Goal: Obtain resource: Obtain resource

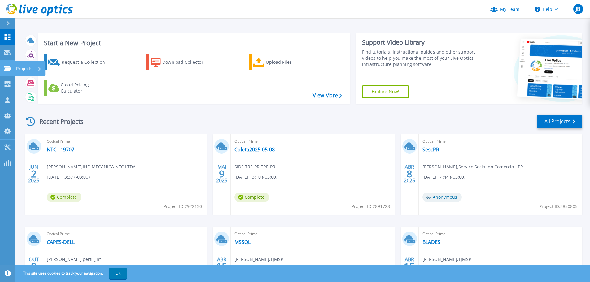
click at [9, 67] on icon at bounding box center [7, 68] width 7 height 5
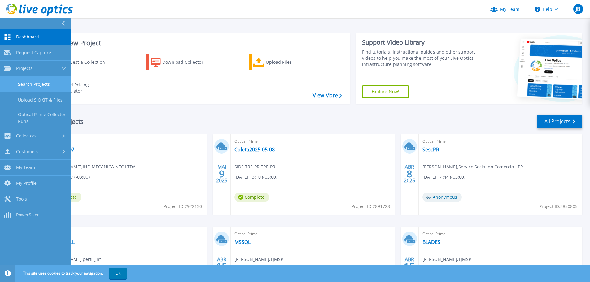
click at [41, 84] on link "Search Projects" at bounding box center [35, 84] width 71 height 16
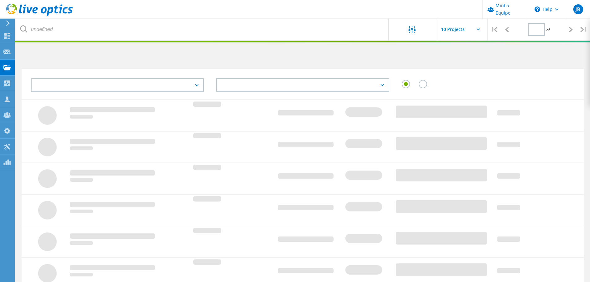
type input "1"
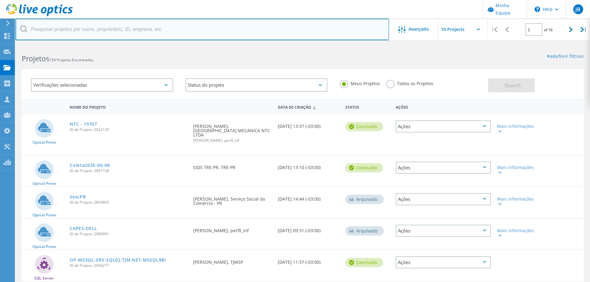
click at [101, 33] on input "text" at bounding box center [201, 30] width 373 height 22
type input "capes"
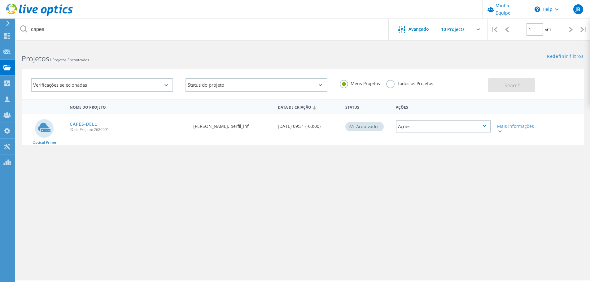
click at [81, 122] on link "CAPES-DELL" at bounding box center [84, 124] width 28 height 4
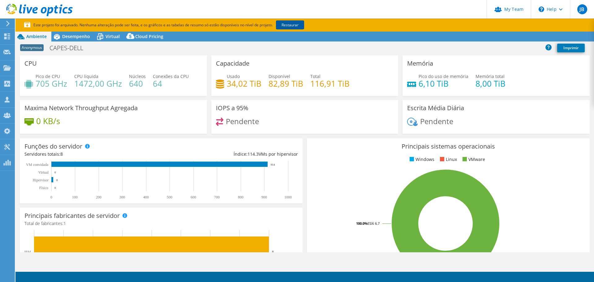
click at [288, 23] on link "Restaurar" at bounding box center [290, 24] width 28 height 9
select select "USD"
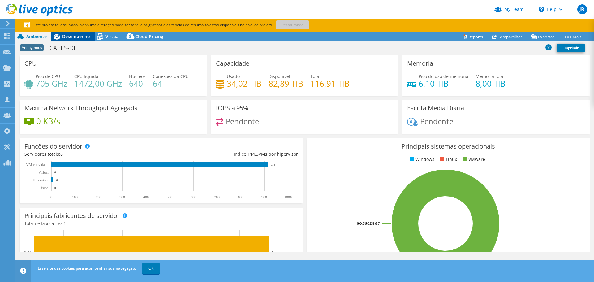
click at [71, 36] on span "Desempenho" at bounding box center [76, 36] width 28 height 6
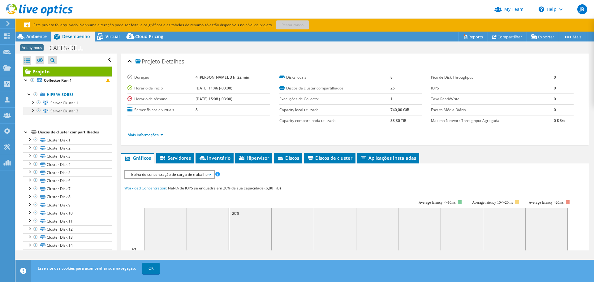
click at [34, 109] on div at bounding box center [32, 110] width 6 height 6
click at [32, 103] on div at bounding box center [32, 102] width 6 height 6
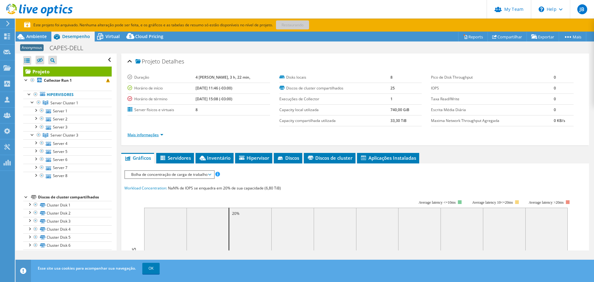
click at [163, 135] on link "Mais informações" at bounding box center [145, 134] width 36 height 5
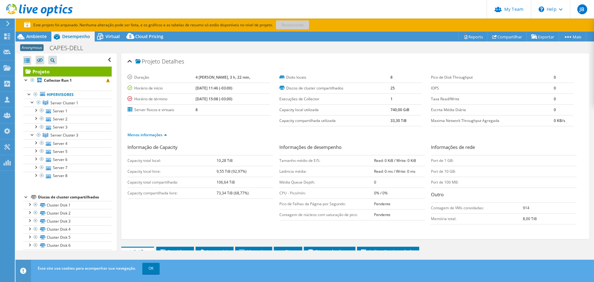
click at [218, 128] on div "Menos informações" at bounding box center [355, 134] width 456 height 17
click at [275, 131] on ul "Menos informações" at bounding box center [355, 134] width 456 height 8
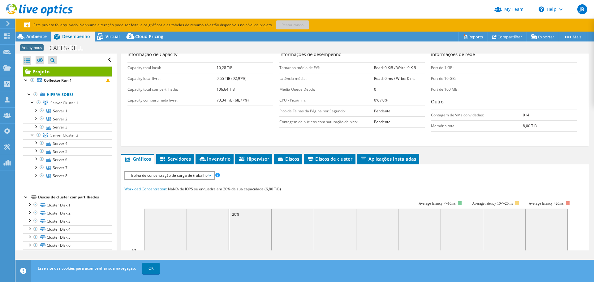
scroll to position [274, 0]
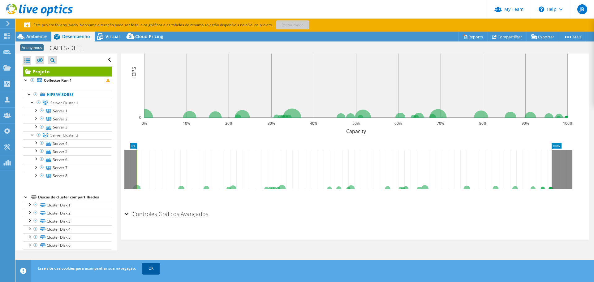
click at [151, 270] on link "OK" at bounding box center [150, 268] width 17 height 11
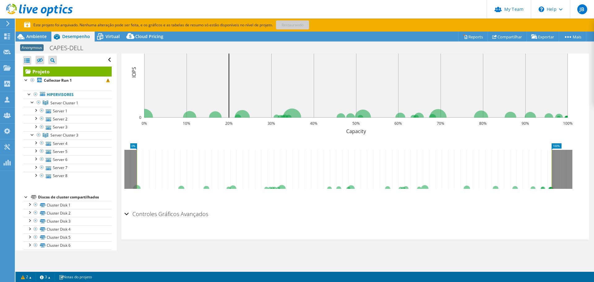
click at [125, 215] on div "Controles Gráficos Avançados" at bounding box center [355, 214] width 462 height 13
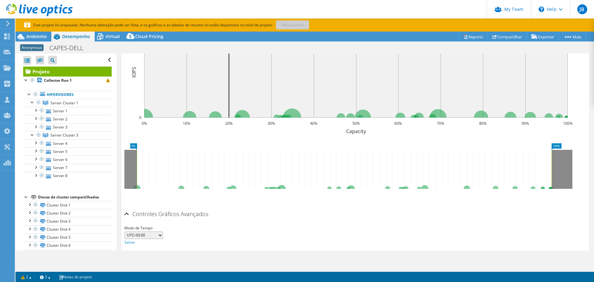
click at [126, 215] on div "Controles Gráficos Avançados" at bounding box center [355, 214] width 462 height 13
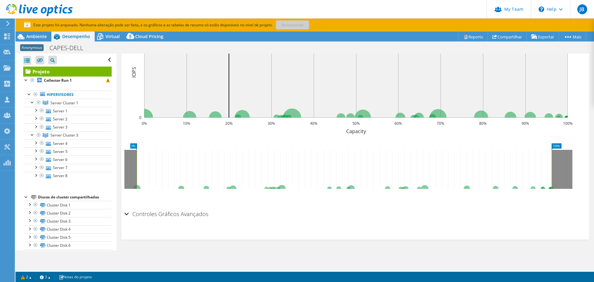
click at [346, 200] on div at bounding box center [355, 197] width 462 height 16
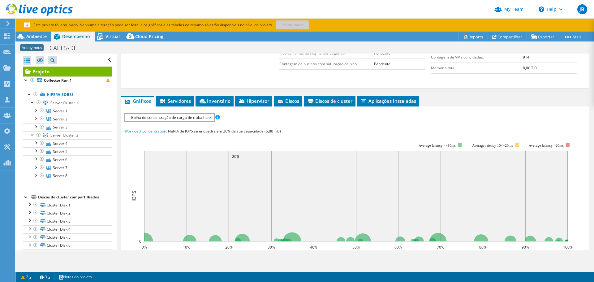
scroll to position [0, 0]
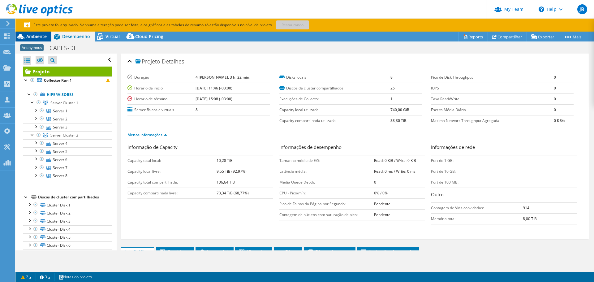
click at [36, 37] on span "Ambiente" at bounding box center [36, 36] width 20 height 6
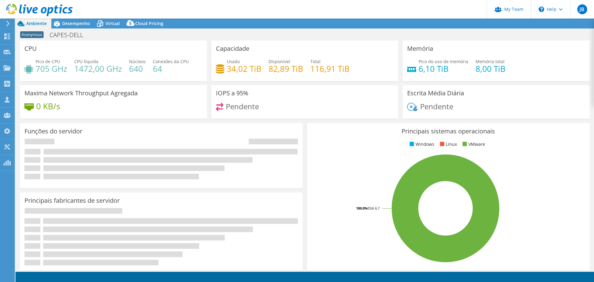
select select "USD"
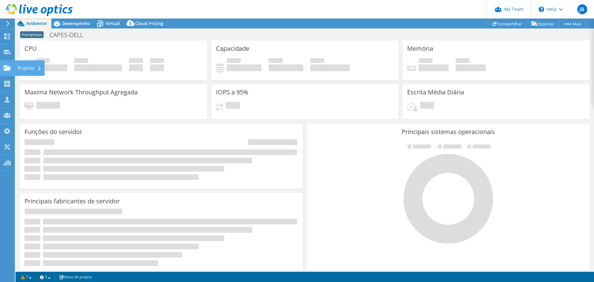
click at [6, 67] on icon at bounding box center [6, 68] width 7 height 6
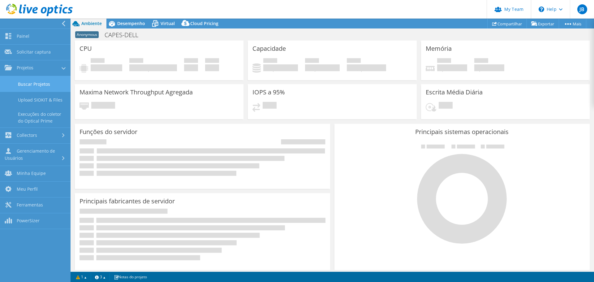
click at [32, 83] on link "Buscar Projetos" at bounding box center [35, 84] width 71 height 16
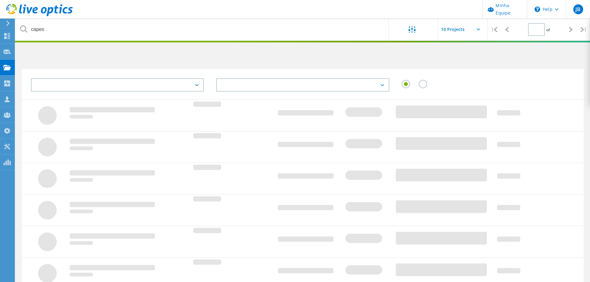
type input "1"
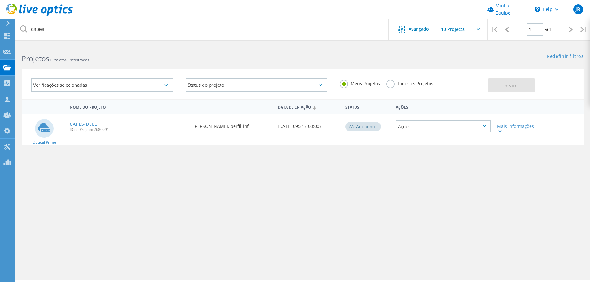
click at [83, 123] on link "CAPES-DELL" at bounding box center [84, 124] width 28 height 4
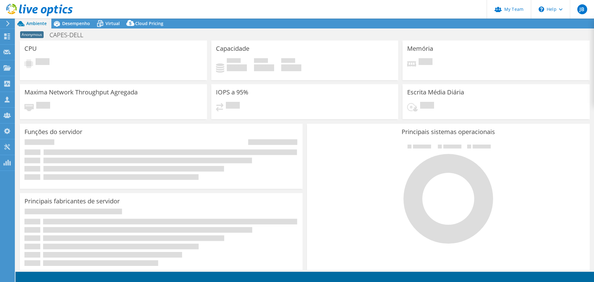
select select "USD"
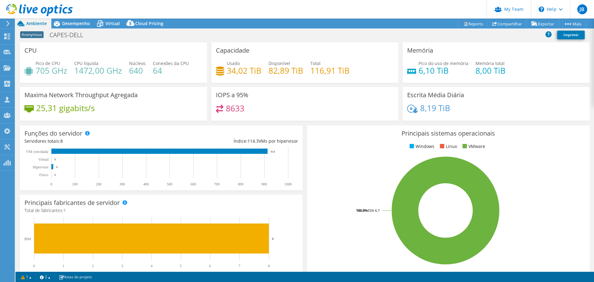
click at [305, 130] on div "Principais sistemas operacionais Windows Linux VMware 100.0% ESXi 6.7" at bounding box center [448, 199] width 287 height 153
click at [81, 24] on span "Desempenho" at bounding box center [76, 23] width 28 height 6
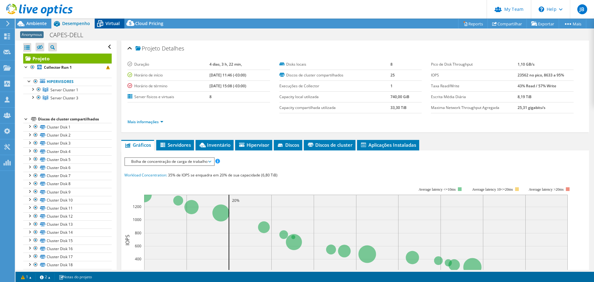
click at [110, 24] on span "Virtual" at bounding box center [113, 23] width 14 height 6
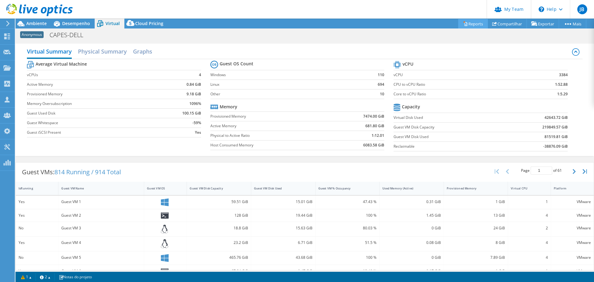
click at [468, 24] on link "Reports" at bounding box center [473, 24] width 30 height 10
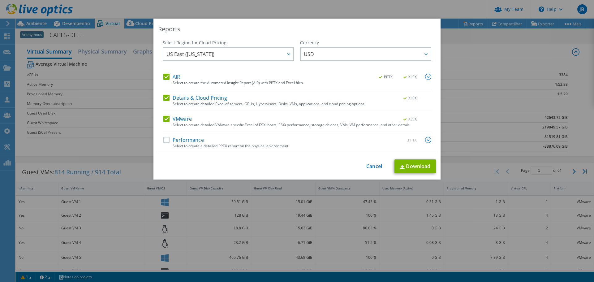
click at [167, 140] on label "Performance" at bounding box center [183, 140] width 41 height 6
click at [0, 0] on input "Performance" at bounding box center [0, 0] width 0 height 0
click at [163, 95] on label "Details & Cloud Pricing" at bounding box center [195, 98] width 64 height 6
click at [0, 0] on input "Details & Cloud Pricing" at bounding box center [0, 0] width 0 height 0
click at [165, 78] on label "AIR" at bounding box center [171, 77] width 17 height 6
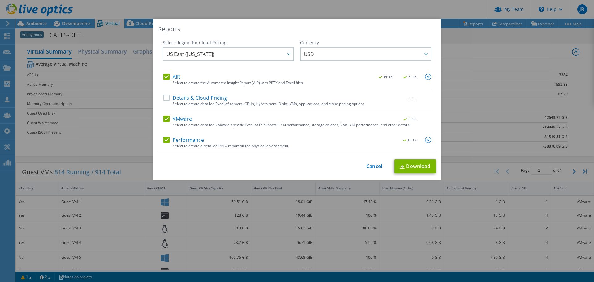
click at [0, 0] on input "AIR" at bounding box center [0, 0] width 0 height 0
click at [246, 61] on div "US East (Virginia) Asia Pacific (Hong Kong) Asia Pacific (Mumbai) Asia Pacific …" at bounding box center [228, 54] width 131 height 15
click at [291, 57] on div "US East (Virginia) Asia Pacific (Hong Kong) Asia Pacific (Mumbai) Asia Pacific …" at bounding box center [228, 54] width 131 height 15
click at [290, 56] on div "US East (Virginia) Asia Pacific (Hong Kong) Asia Pacific (Mumbai) Asia Pacific …" at bounding box center [228, 54] width 131 height 15
click at [289, 56] on div "US East (Virginia) Asia Pacific (Hong Kong) Asia Pacific (Mumbai) Asia Pacific …" at bounding box center [228, 54] width 131 height 15
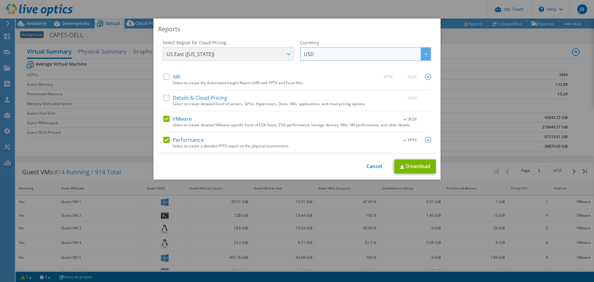
click at [335, 54] on span "USD" at bounding box center [367, 54] width 127 height 13
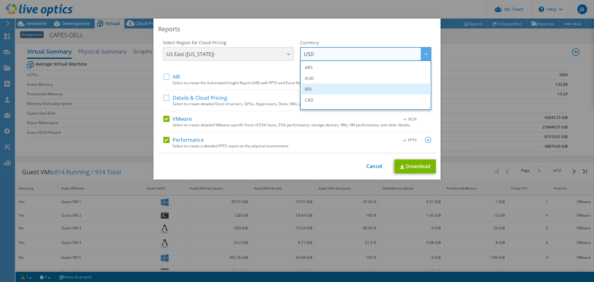
click at [317, 93] on li "BRL" at bounding box center [366, 89] width 128 height 11
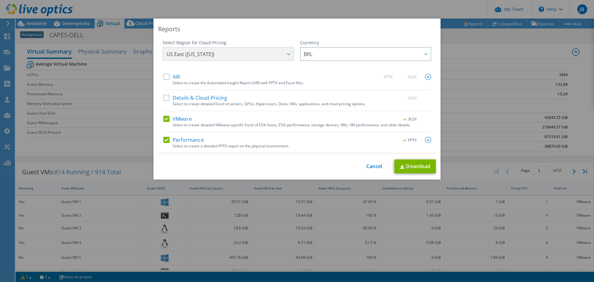
click at [426, 140] on img at bounding box center [428, 140] width 6 height 6
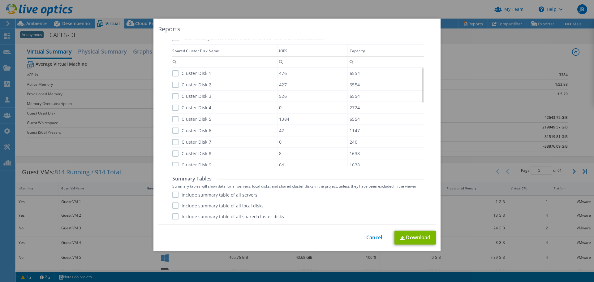
scroll to position [111, 0]
click at [174, 194] on label "Include summary table of all servers" at bounding box center [214, 195] width 85 height 6
click at [0, 0] on input "Include summary table of all servers" at bounding box center [0, 0] width 0 height 0
drag, startPoint x: 172, startPoint y: 216, endPoint x: 169, endPoint y: 210, distance: 6.5
click at [172, 215] on label "Include summary table of all shared cluster disks" at bounding box center [228, 216] width 112 height 6
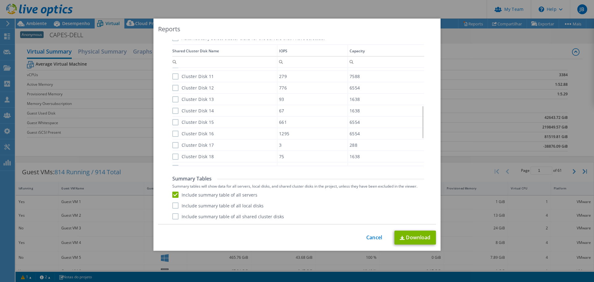
click at [0, 0] on input "Include summary table of all shared cluster disks" at bounding box center [0, 0] width 0 height 0
click at [174, 205] on label "Include summary table of all local disks" at bounding box center [217, 205] width 91 height 6
click at [0, 0] on input "Include summary table of all local disks" at bounding box center [0, 0] width 0 height 0
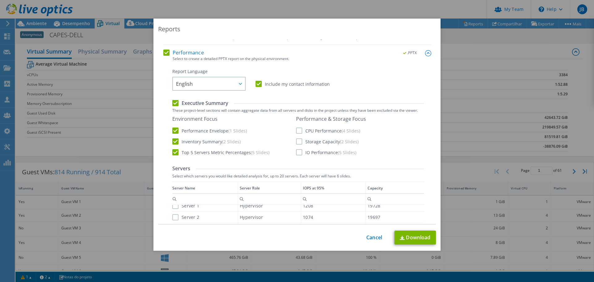
scroll to position [56, 0]
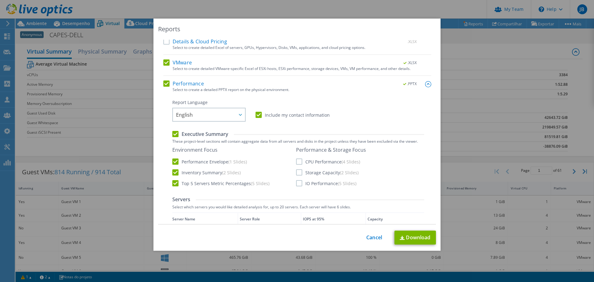
click at [172, 185] on label "Top 5 Servers Metric Percentages (5 Slides)" at bounding box center [220, 183] width 97 height 6
click at [0, 0] on input "Top 5 Servers Metric Percentages (5 Slides)" at bounding box center [0, 0] width 0 height 0
drag, startPoint x: 296, startPoint y: 183, endPoint x: 297, endPoint y: 173, distance: 10.0
click at [296, 183] on label "IO Performance (5 Slides)" at bounding box center [326, 183] width 60 height 6
click at [0, 0] on input "IO Performance (5 Slides)" at bounding box center [0, 0] width 0 height 0
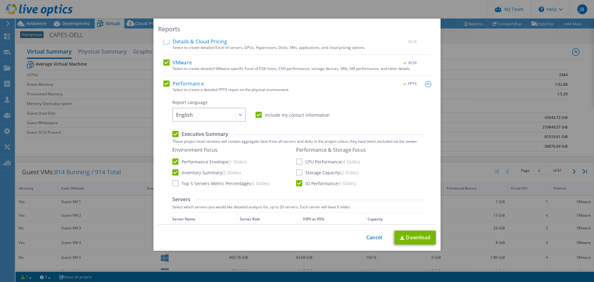
click at [297, 173] on label "Storage Capacity (2 Slides)" at bounding box center [327, 172] width 63 height 6
click at [0, 0] on input "Storage Capacity (2 Slides)" at bounding box center [0, 0] width 0 height 0
click at [296, 160] on label "CPU Performance (4 Slides)" at bounding box center [328, 161] width 64 height 6
click at [0, 0] on input "CPU Performance (4 Slides)" at bounding box center [0, 0] width 0 height 0
drag, startPoint x: 257, startPoint y: 116, endPoint x: 258, endPoint y: 119, distance: 3.6
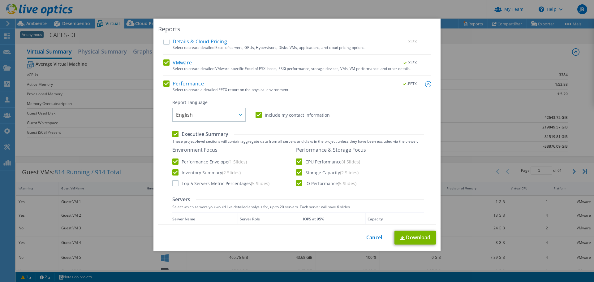
click at [257, 116] on label "Include my contact information" at bounding box center [293, 115] width 74 height 6
click at [0, 0] on input "Include my contact information" at bounding box center [0, 0] width 0 height 0
click at [422, 239] on link "Download" at bounding box center [415, 238] width 41 height 14
click at [463, 40] on div "Reports Select Region for Cloud Pricing Asia Pacific (Hong Kong) Asia Pacific (…" at bounding box center [297, 141] width 594 height 245
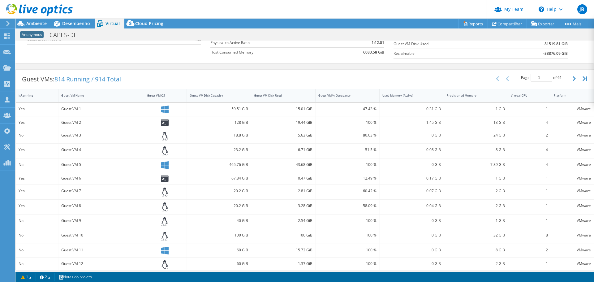
scroll to position [141, 0]
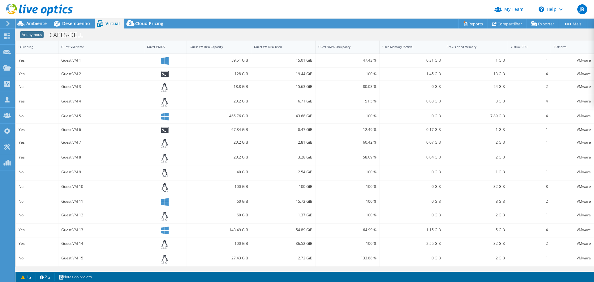
click at [344, 32] on div "Anonymous CAPES-DELL Imprimir" at bounding box center [304, 34] width 579 height 11
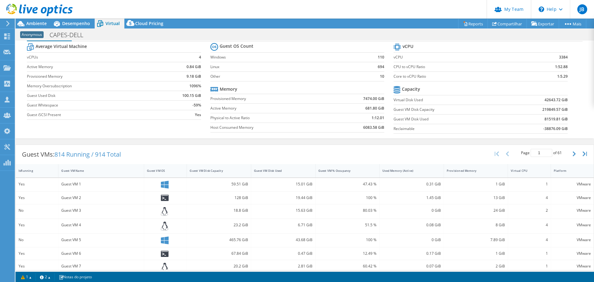
scroll to position [0, 0]
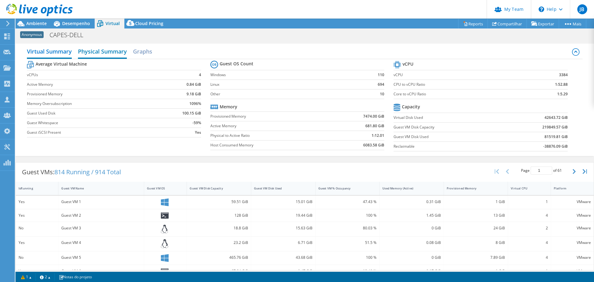
click at [96, 50] on h2 "Physical Summary" at bounding box center [102, 52] width 49 height 14
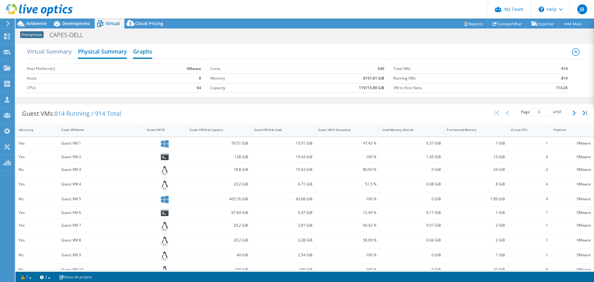
click at [142, 52] on h2 "Graphs" at bounding box center [142, 52] width 19 height 14
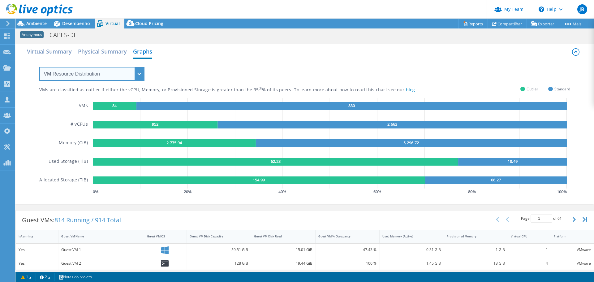
click at [141, 76] on select "VM Resource Distribution Provisioning Contrast Over Provisioning" at bounding box center [91, 74] width 105 height 14
click at [39, 67] on select "VM Resource Distribution Provisioning Contrast Over Provisioning" at bounding box center [91, 74] width 105 height 14
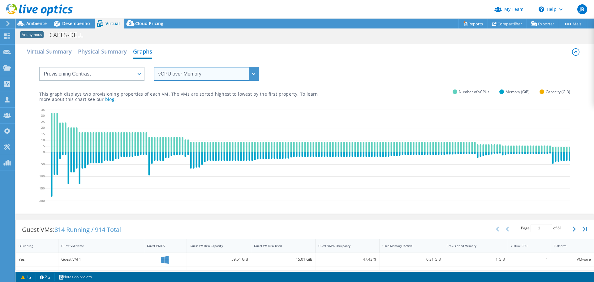
click at [232, 76] on select "vCPU over Memory vCPU over Capacity Memory over vCPU Memory over Capacity Capac…" at bounding box center [206, 74] width 105 height 14
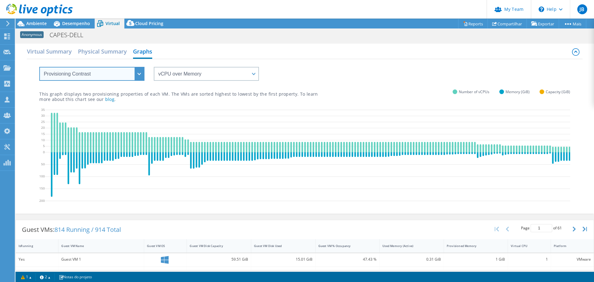
click at [99, 75] on select "VM Resource Distribution Provisioning Contrast Over Provisioning" at bounding box center [91, 74] width 105 height 14
select select "VM Resource Distribution"
click at [39, 67] on select "VM Resource Distribution Provisioning Contrast Over Provisioning" at bounding box center [91, 74] width 105 height 14
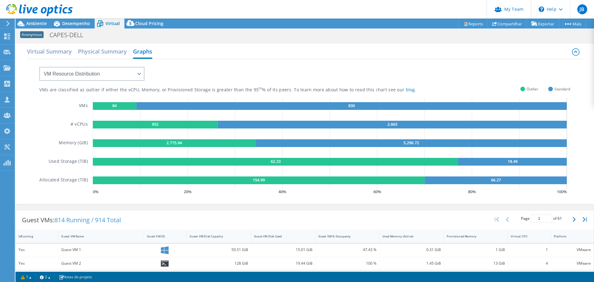
click at [237, 59] on div "Virtual Summary Physical Summary Graphs" at bounding box center [304, 52] width 555 height 14
click at [35, 21] on span "Ambiente" at bounding box center [36, 23] width 20 height 6
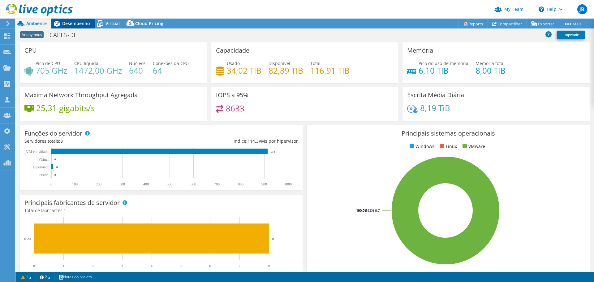
click at [76, 22] on span "Desempenho" at bounding box center [76, 23] width 28 height 6
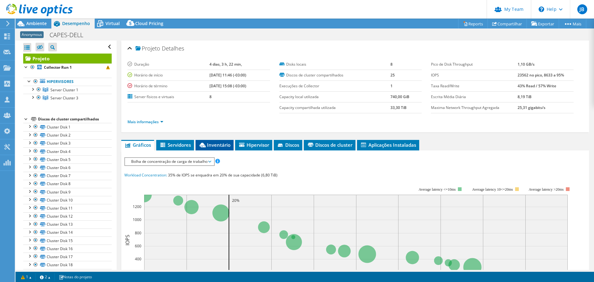
click at [211, 148] on span "Inventário" at bounding box center [215, 145] width 32 height 6
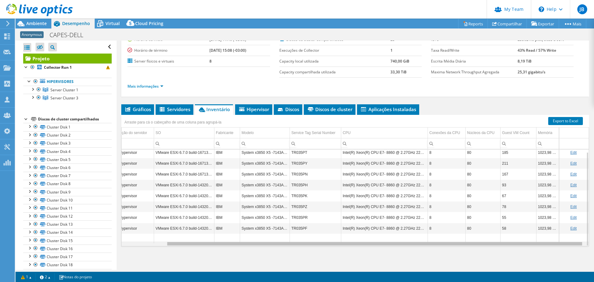
scroll to position [0, 52]
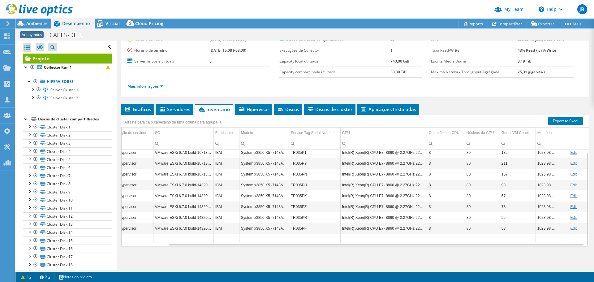
drag, startPoint x: 558, startPoint y: 239, endPoint x: 418, endPoint y: 241, distance: 140.2
click at [418, 241] on td "Data grid" at bounding box center [383, 239] width 87 height 10
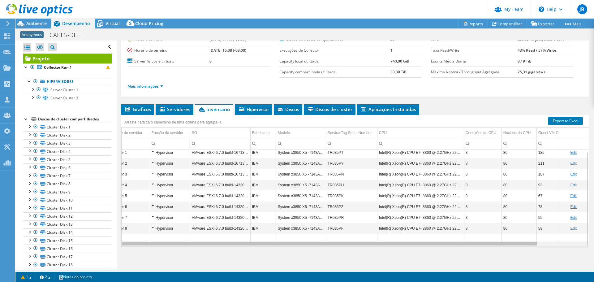
scroll to position [0, 0]
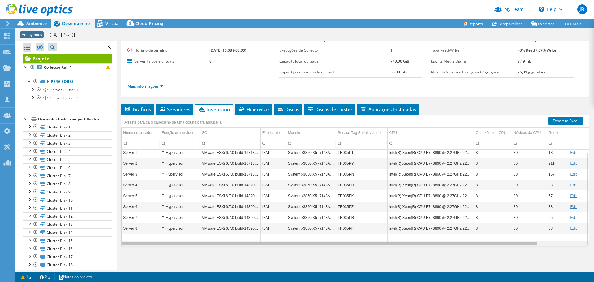
drag, startPoint x: 413, startPoint y: 244, endPoint x: 344, endPoint y: 244, distance: 69.3
click at [344, 244] on body "JB Administrador de Equipe do Canal Juliano Bernardi juliano@perfil.inf.br perf…" at bounding box center [297, 141] width 594 height 282
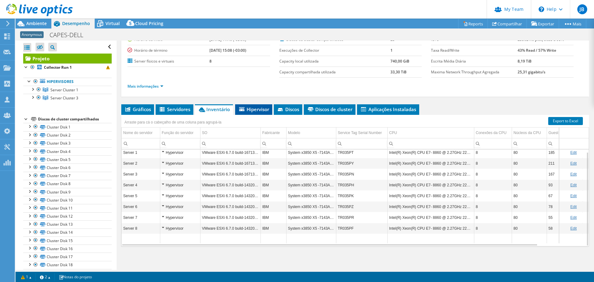
click at [257, 112] on span "Hipervisor" at bounding box center [253, 109] width 31 height 6
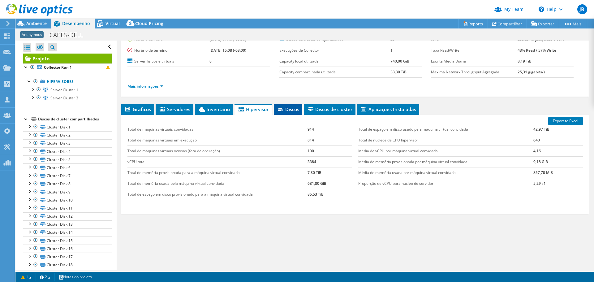
click at [289, 111] on span "Discos" at bounding box center [288, 109] width 22 height 6
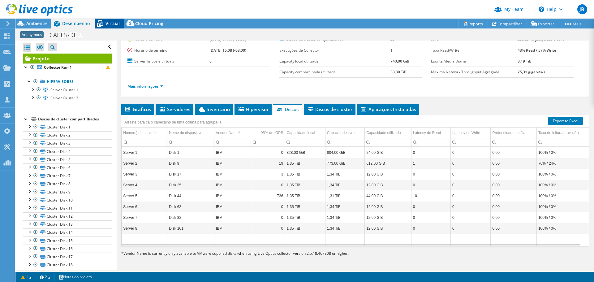
click at [119, 24] on span "Virtual" at bounding box center [113, 23] width 14 height 6
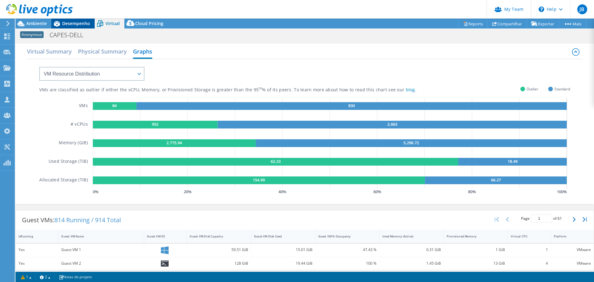
click at [82, 25] on span "Desempenho" at bounding box center [76, 23] width 28 height 6
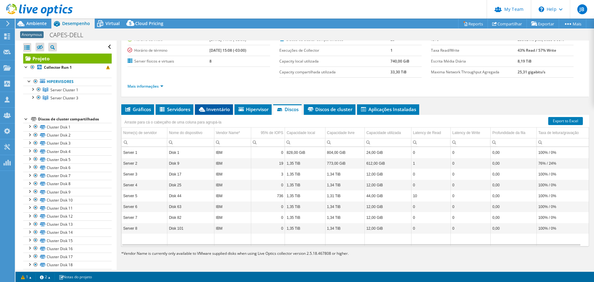
click at [211, 110] on span "Inventário" at bounding box center [214, 109] width 32 height 6
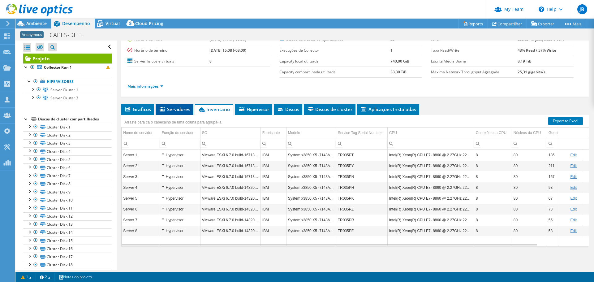
click at [180, 111] on span "Servidores" at bounding box center [175, 109] width 32 height 6
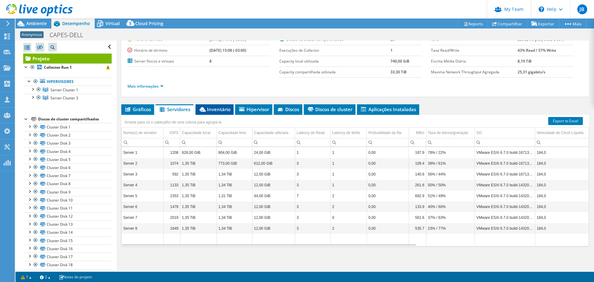
drag, startPoint x: 213, startPoint y: 109, endPoint x: 216, endPoint y: 110, distance: 3.6
click at [213, 109] on span "Inventário" at bounding box center [215, 109] width 32 height 6
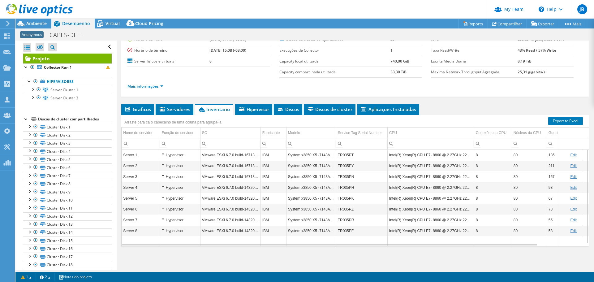
click at [161, 153] on td "Hypervisor" at bounding box center [180, 154] width 40 height 11
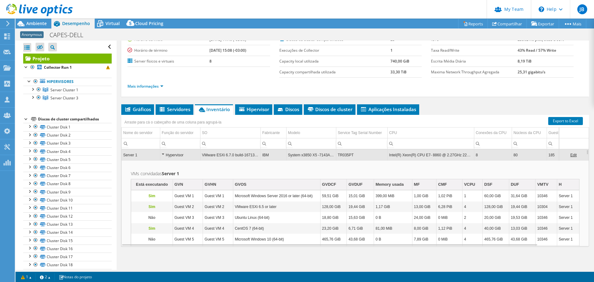
click at [163, 155] on div "Hypervisor" at bounding box center [180, 154] width 37 height 7
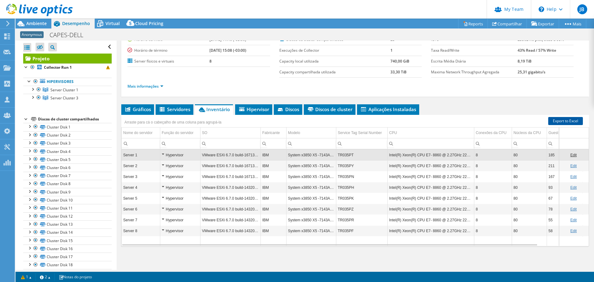
click at [564, 123] on link "Export to Excel" at bounding box center [565, 121] width 35 height 8
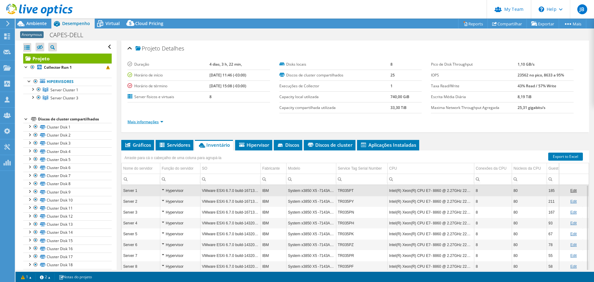
click at [163, 119] on link "Mais informações" at bounding box center [145, 121] width 36 height 5
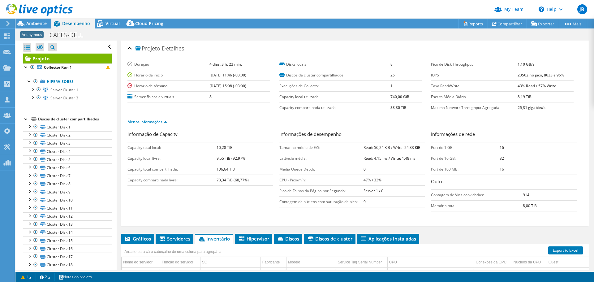
scroll to position [124, 0]
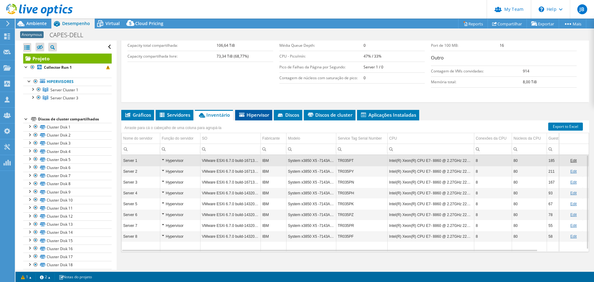
click at [251, 113] on span "Hipervisor" at bounding box center [253, 115] width 31 height 6
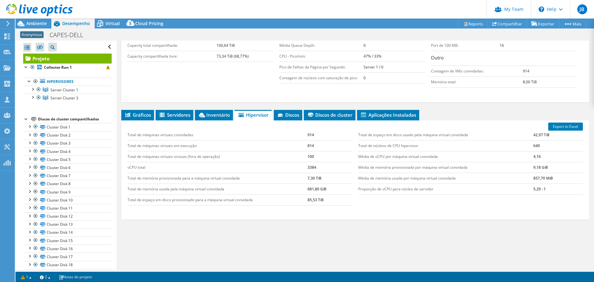
scroll to position [0, 0]
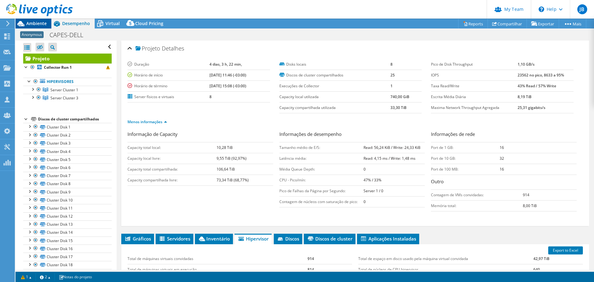
click at [36, 24] on span "Ambiente" at bounding box center [36, 23] width 20 height 6
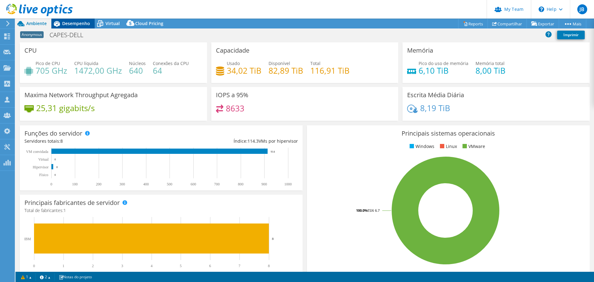
click at [76, 23] on span "Desempenho" at bounding box center [76, 23] width 28 height 6
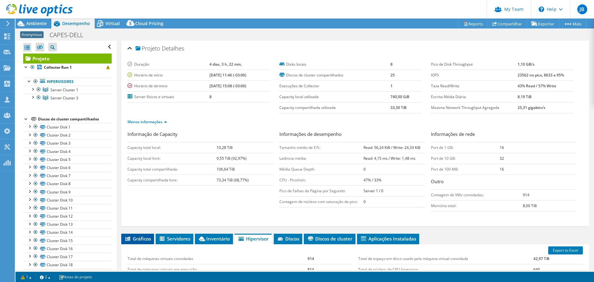
click at [148, 239] on span "Gráficos" at bounding box center [137, 238] width 27 height 6
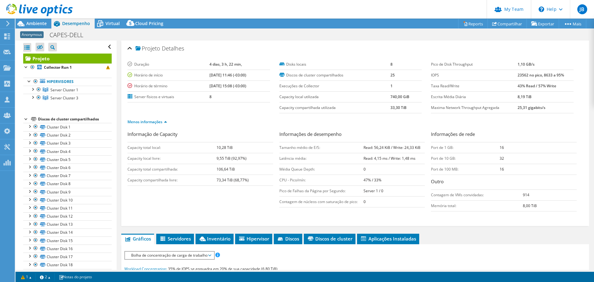
click at [223, 207] on div "Informação de Capacity Capacity total local: 10,28 TiB Capacity local livre: 9,…" at bounding box center [355, 173] width 456 height 84
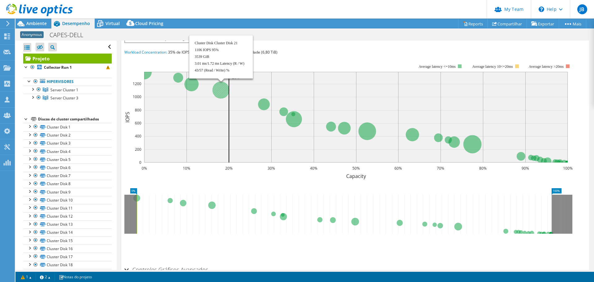
scroll to position [31, 0]
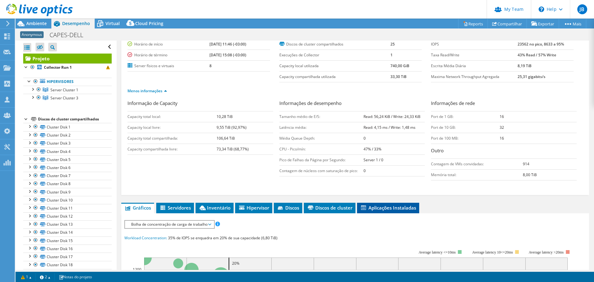
click at [397, 204] on li "Aplicações Instaladas" at bounding box center [388, 208] width 62 height 11
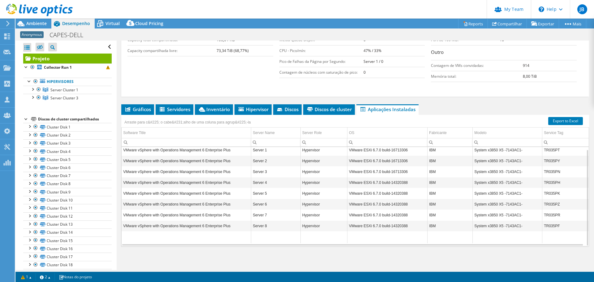
scroll to position [0, 0]
